Goal: Information Seeking & Learning: Learn about a topic

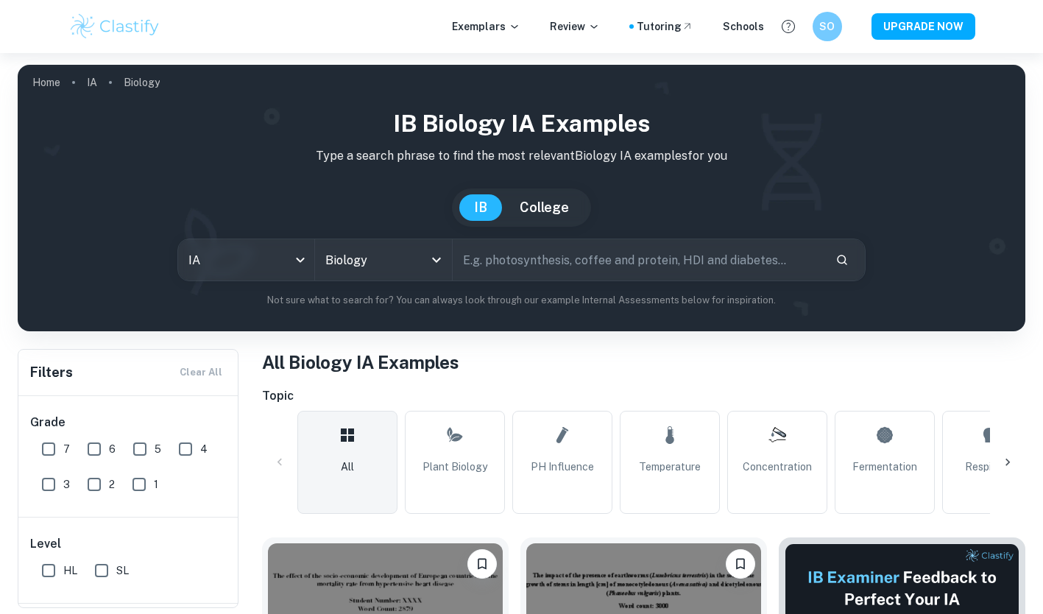
click at [293, 255] on body "We value your privacy We use cookies to enhance your browsing experience, serve…" at bounding box center [521, 360] width 1043 height 614
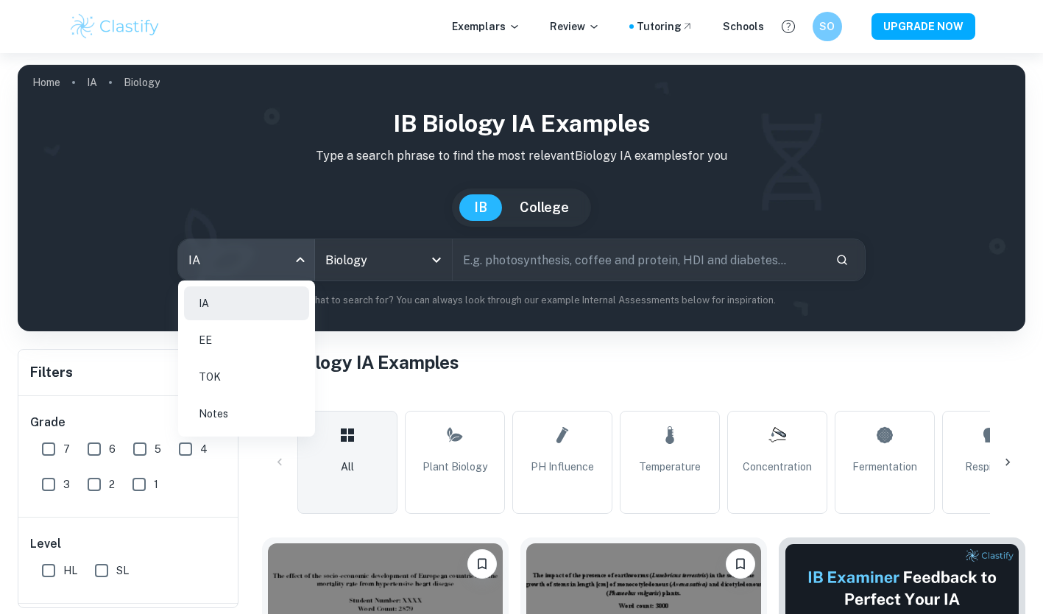
click at [277, 350] on li "EE" at bounding box center [246, 340] width 125 height 34
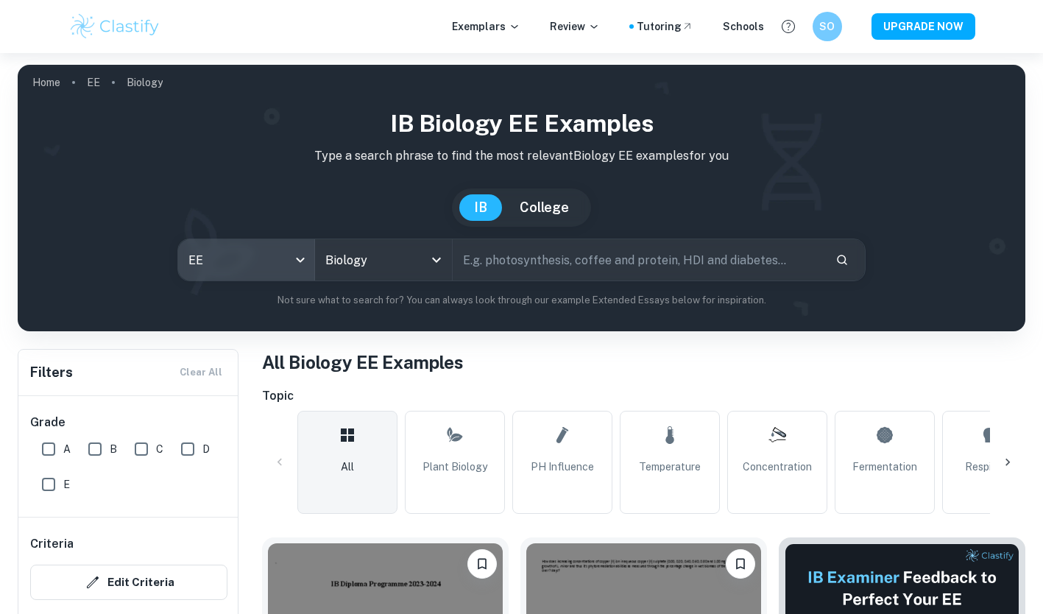
click at [403, 268] on input "Biology" at bounding box center [363, 260] width 82 height 28
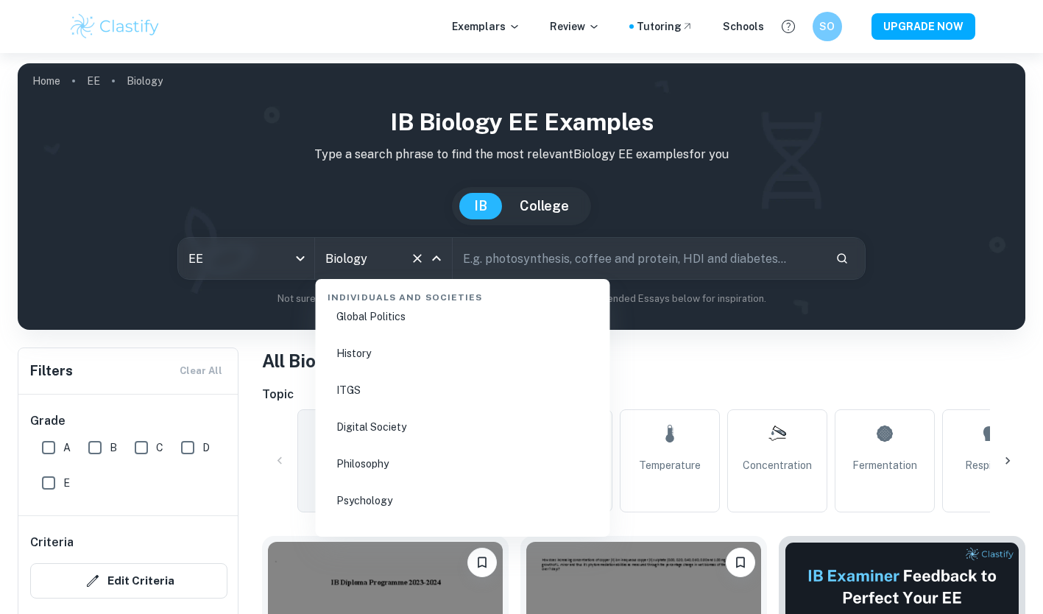
scroll to position [1864, 0]
click at [385, 366] on li "History" at bounding box center [463, 364] width 283 height 34
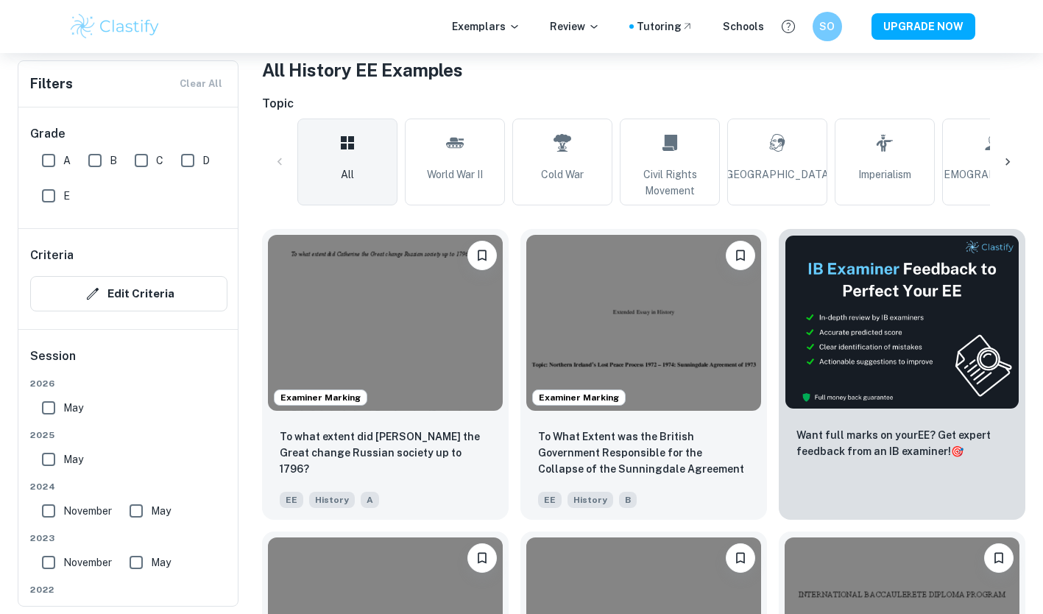
scroll to position [293, 0]
click at [385, 366] on img at bounding box center [385, 322] width 235 height 176
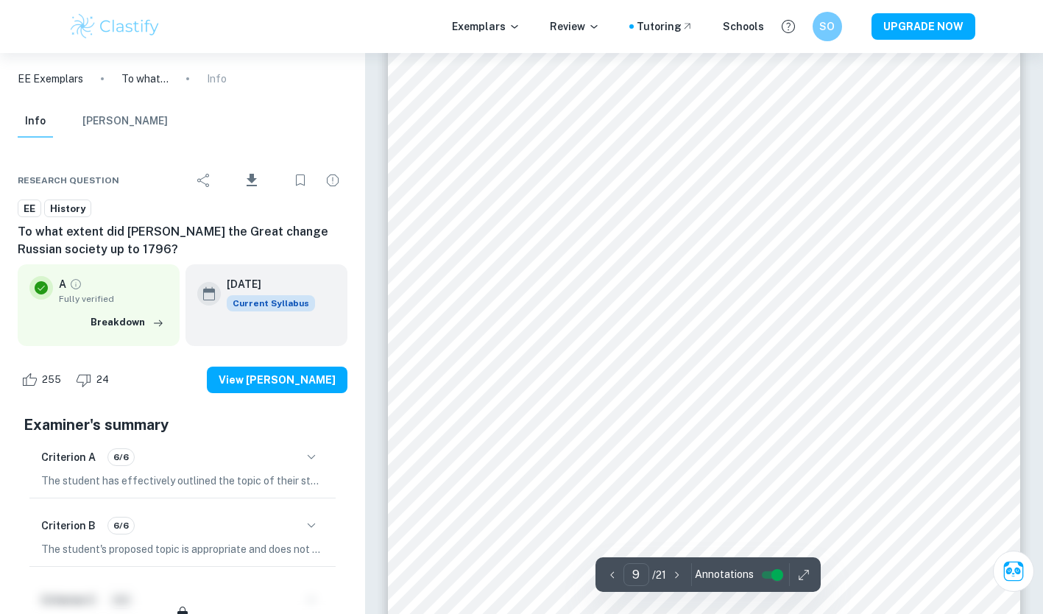
scroll to position [7629, 0]
type input "10"
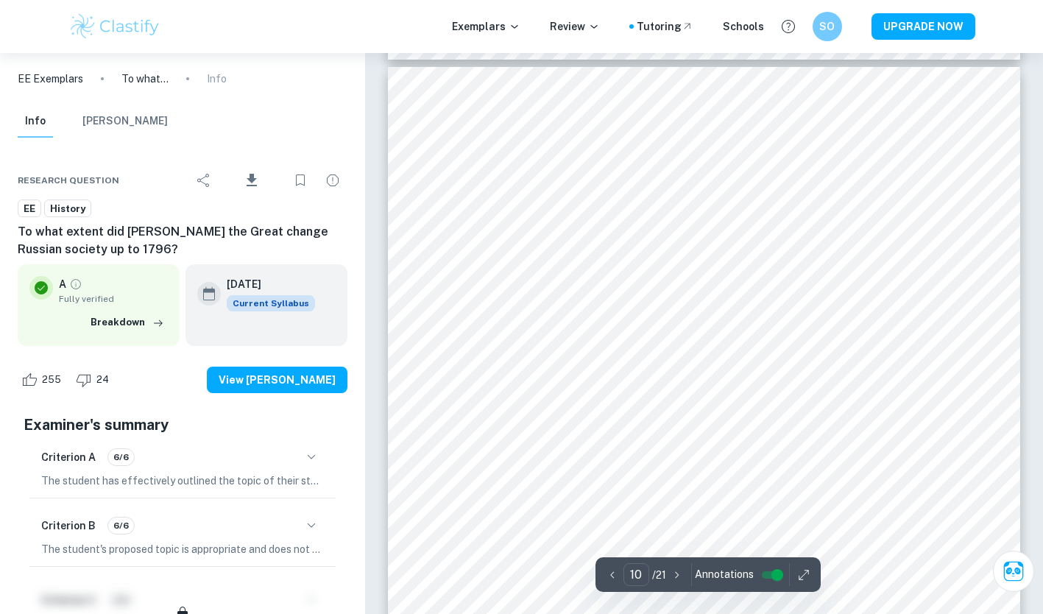
scroll to position [8458, 0]
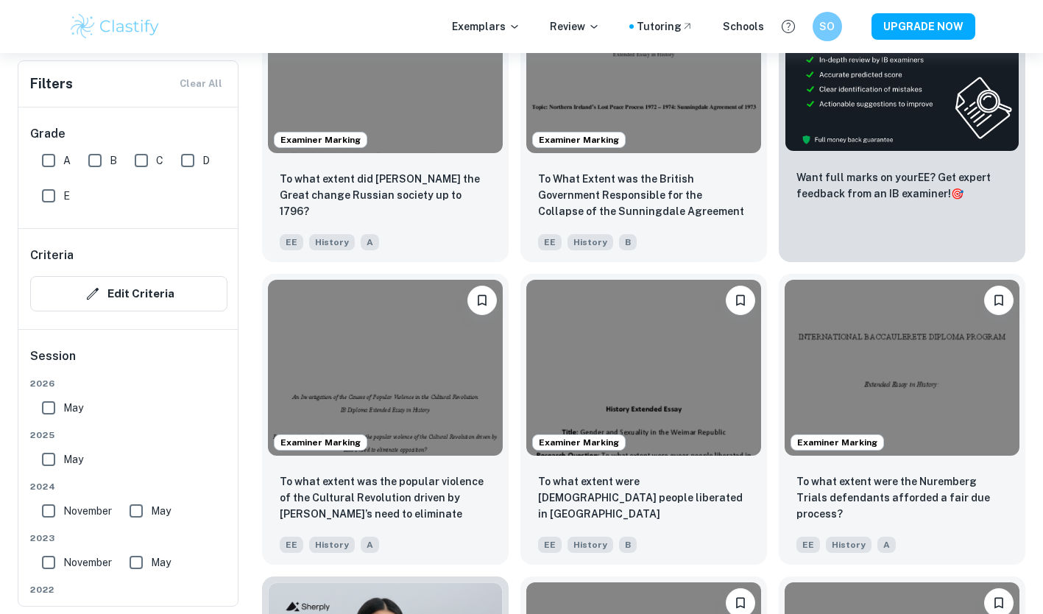
scroll to position [571, 0]
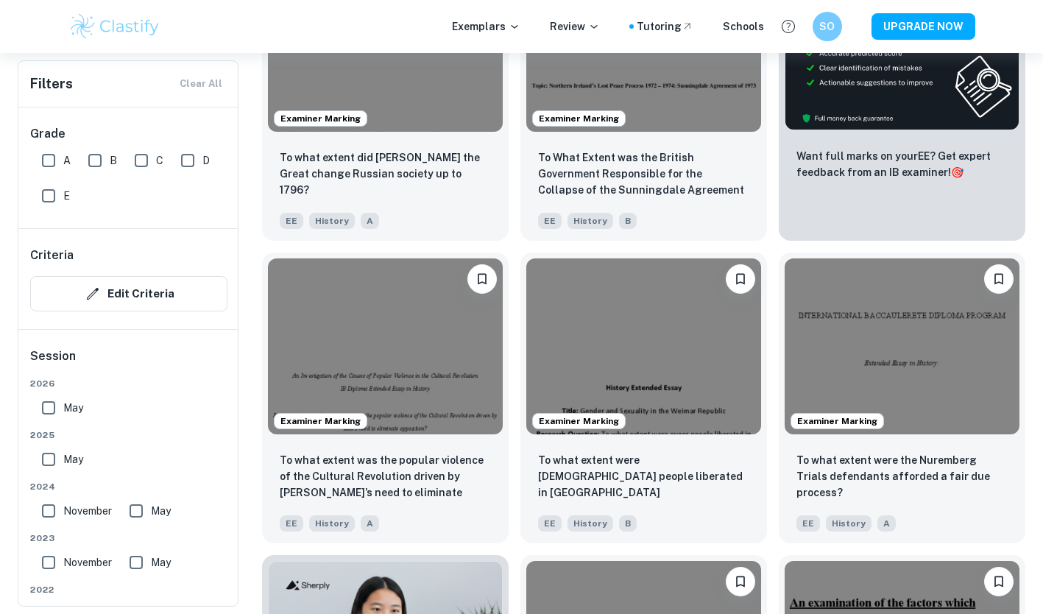
click at [609, 135] on div "Examiner Marking" at bounding box center [643, 44] width 247 height 188
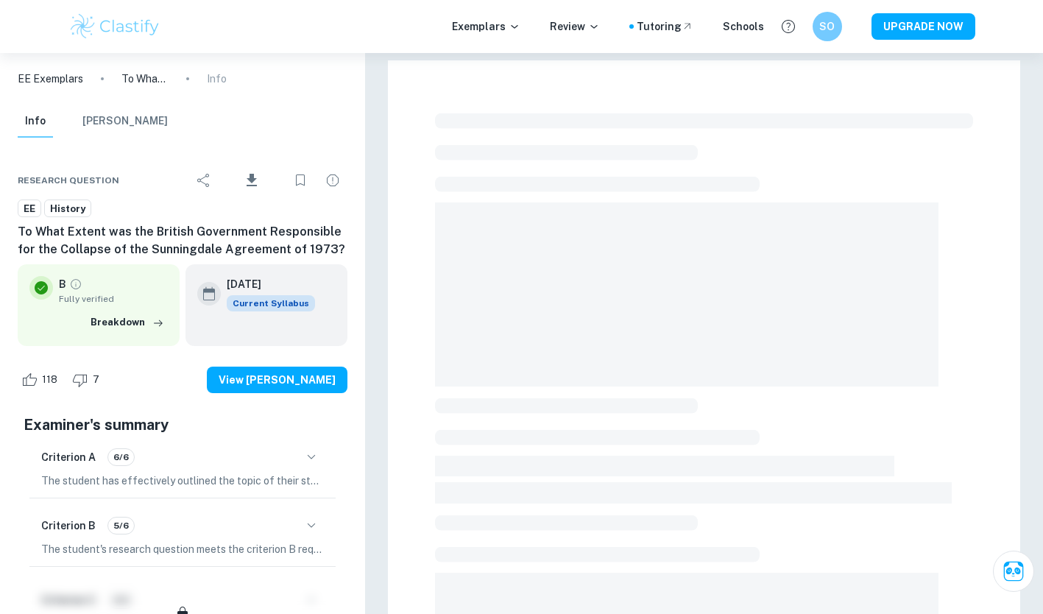
click at [609, 135] on div at bounding box center [704, 537] width 538 height 861
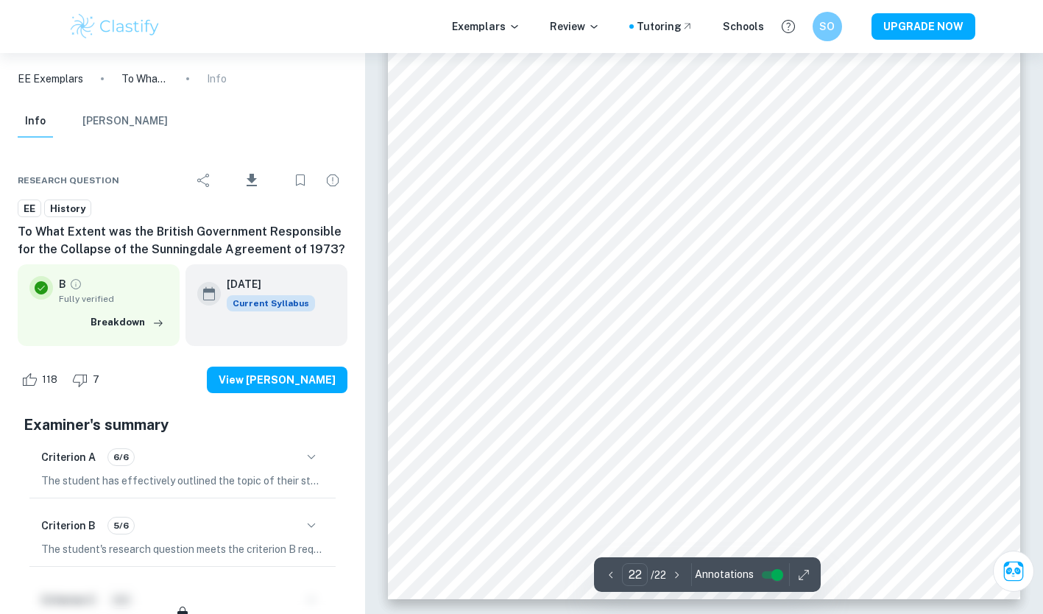
scroll to position [18105, 0]
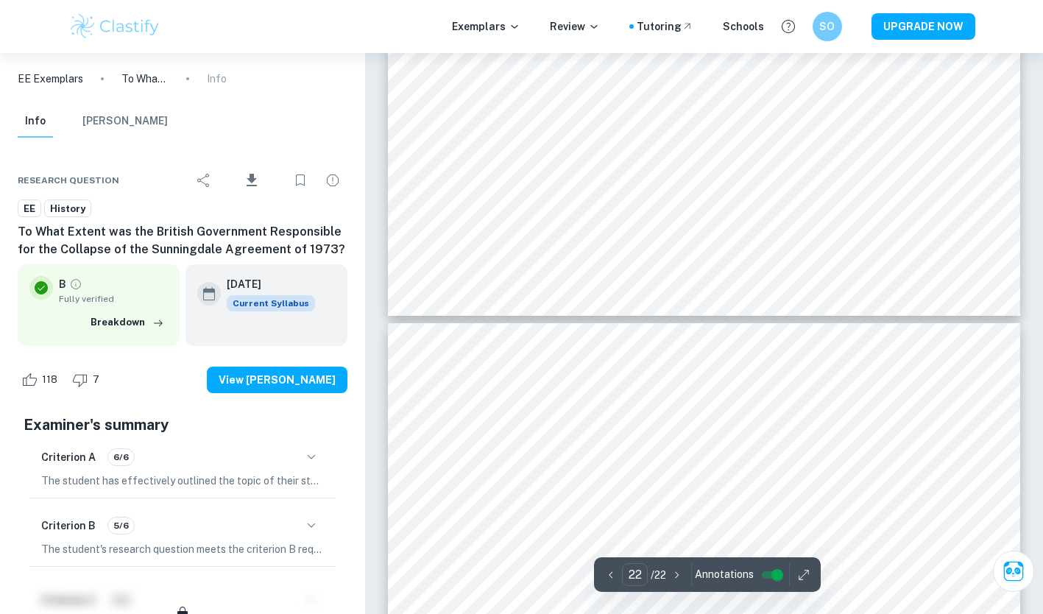
type input "21"
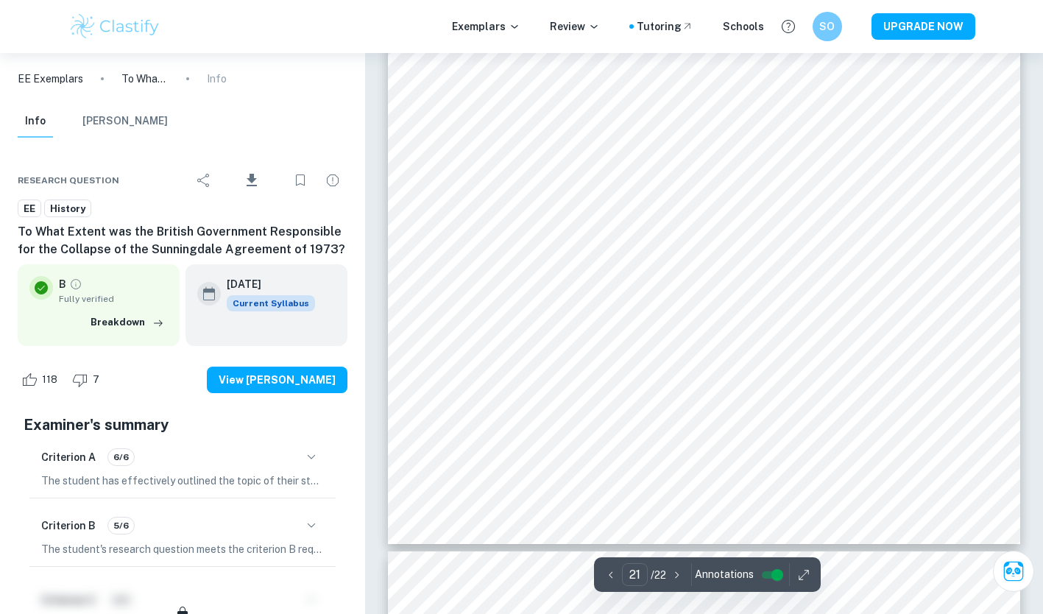
scroll to position [17342, 0]
